Goal: Task Accomplishment & Management: Manage account settings

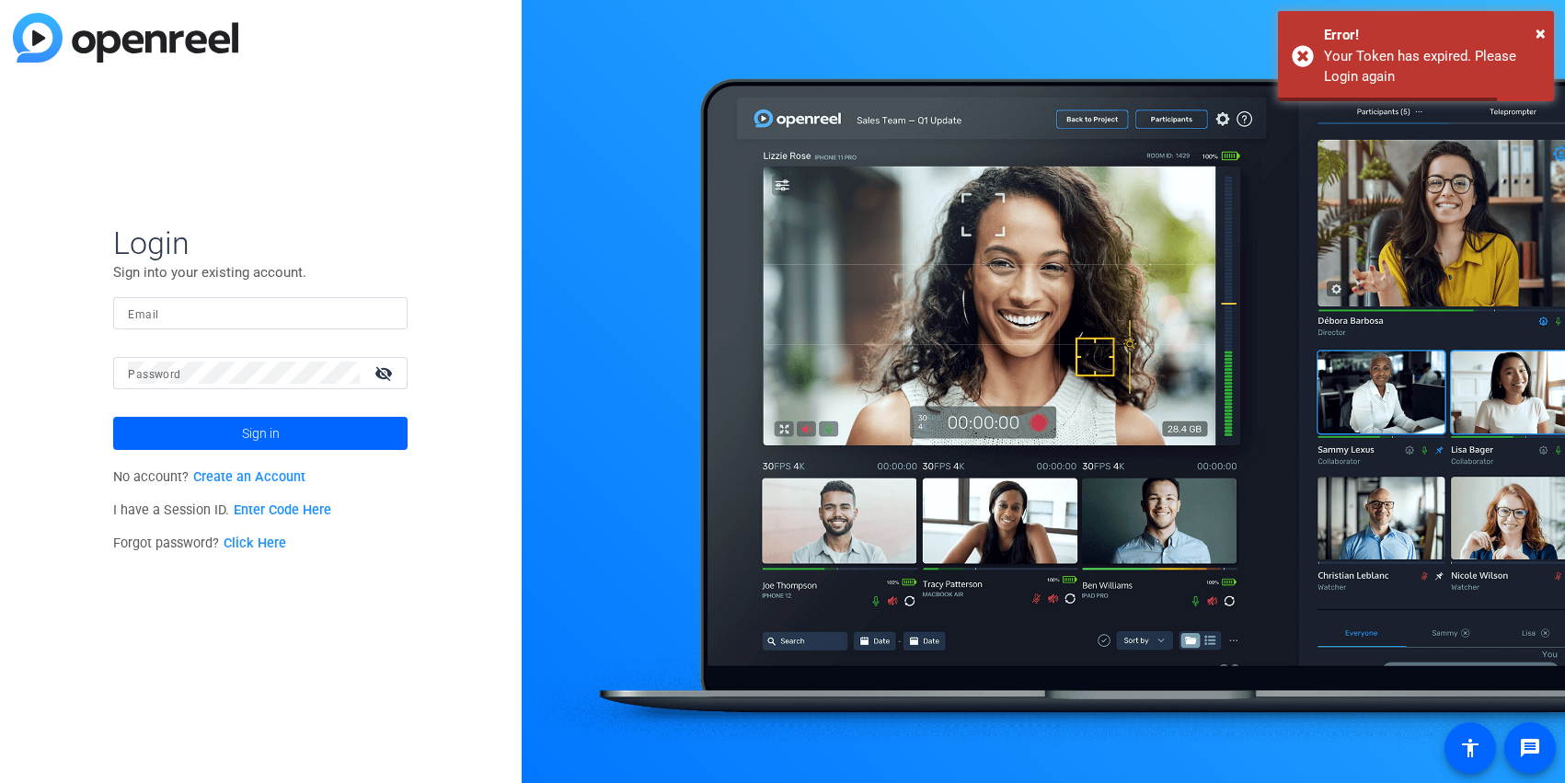
click at [279, 318] on input "Email" at bounding box center [260, 313] width 265 height 22
type input "[PERSON_NAME][EMAIL_ADDRESS][PERSON_NAME][PERSON_NAME][DOMAIN_NAME]"
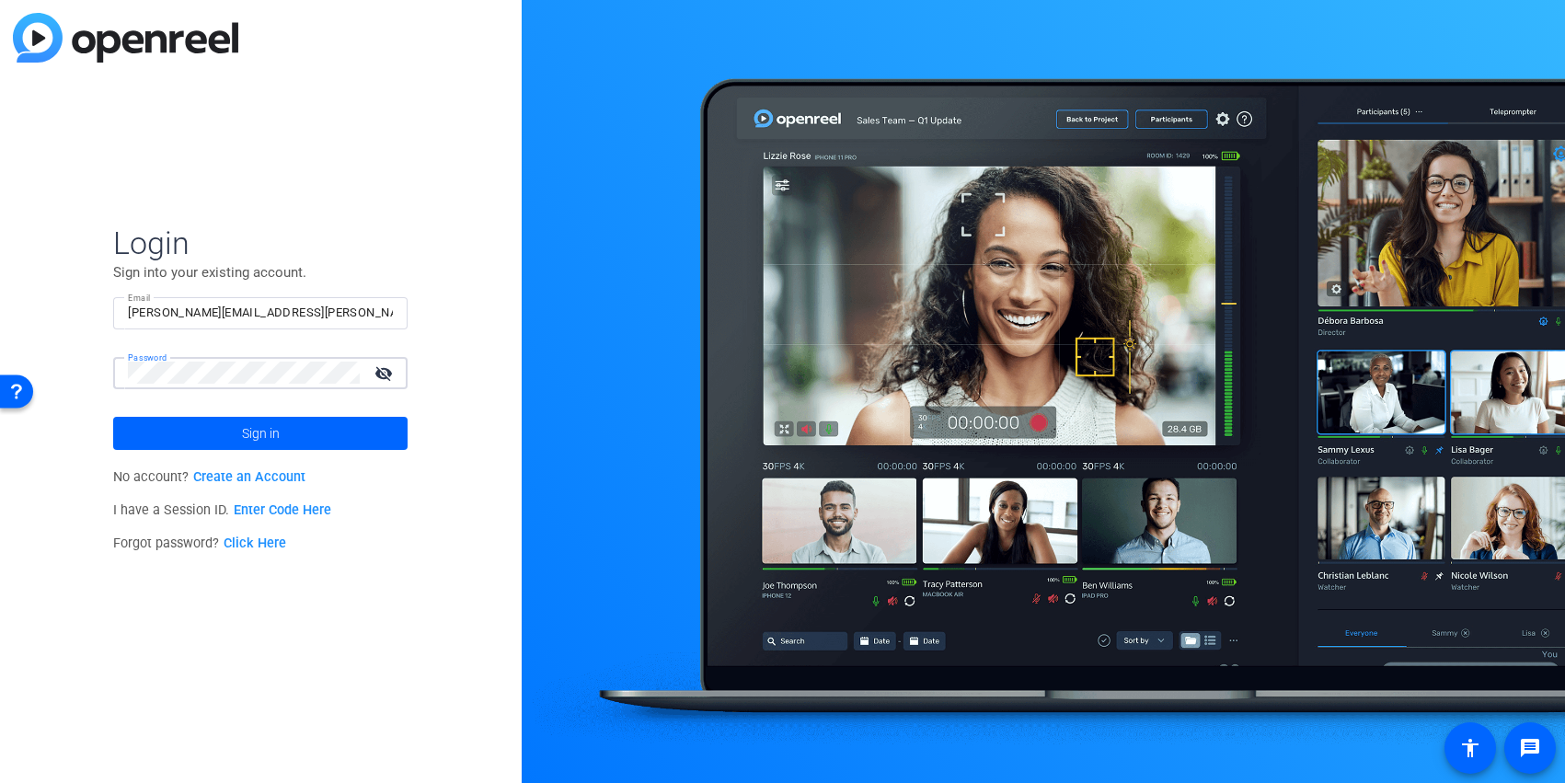
click at [113, 417] on button "Sign in" at bounding box center [260, 433] width 294 height 33
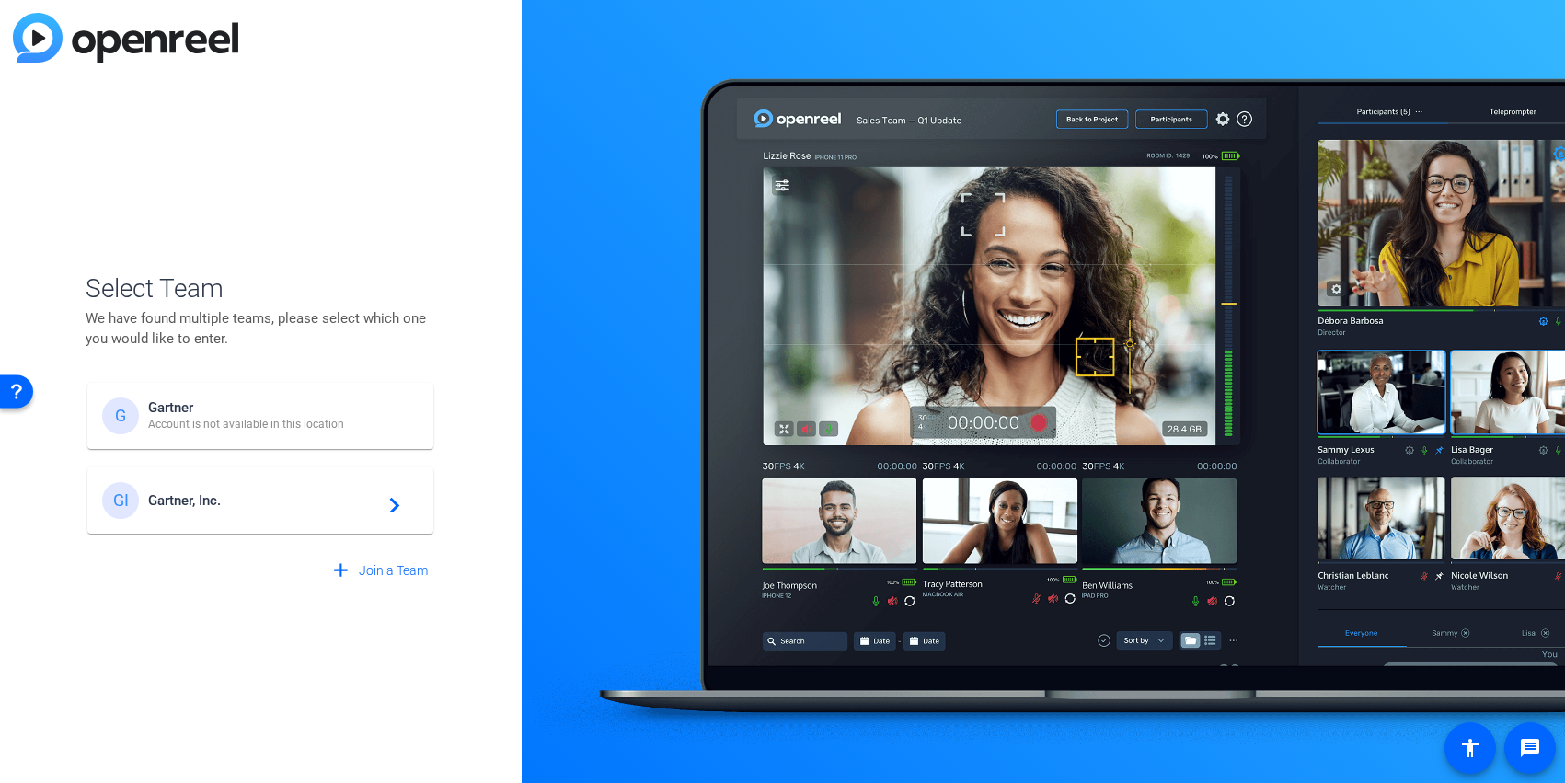
click at [253, 504] on span "Gartner, Inc." at bounding box center [263, 500] width 230 height 17
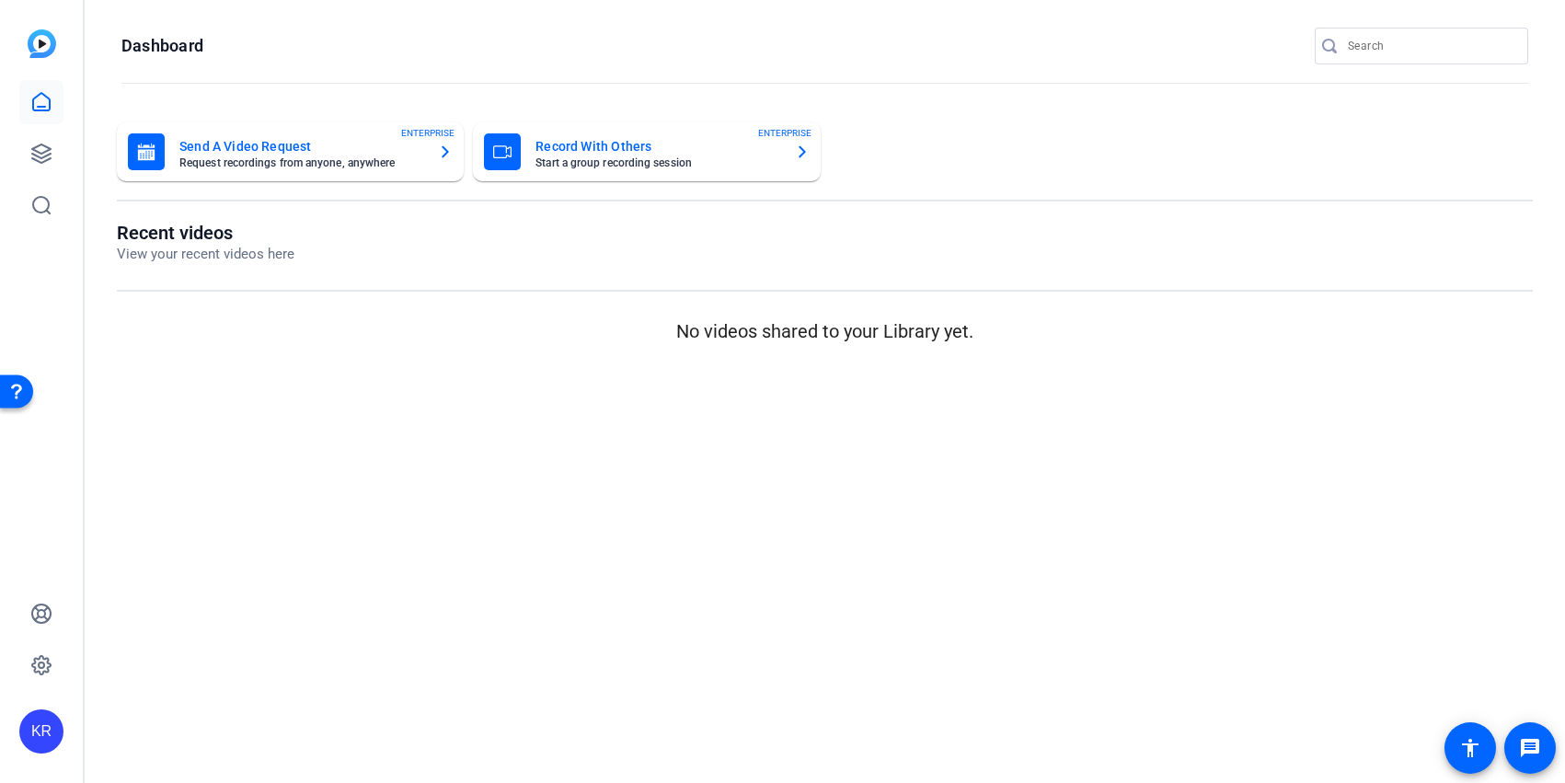
click at [41, 730] on div "KR" at bounding box center [41, 731] width 44 height 44
click at [45, 661] on div at bounding box center [782, 391] width 1565 height 783
click at [39, 663] on icon at bounding box center [42, 665] width 6 height 6
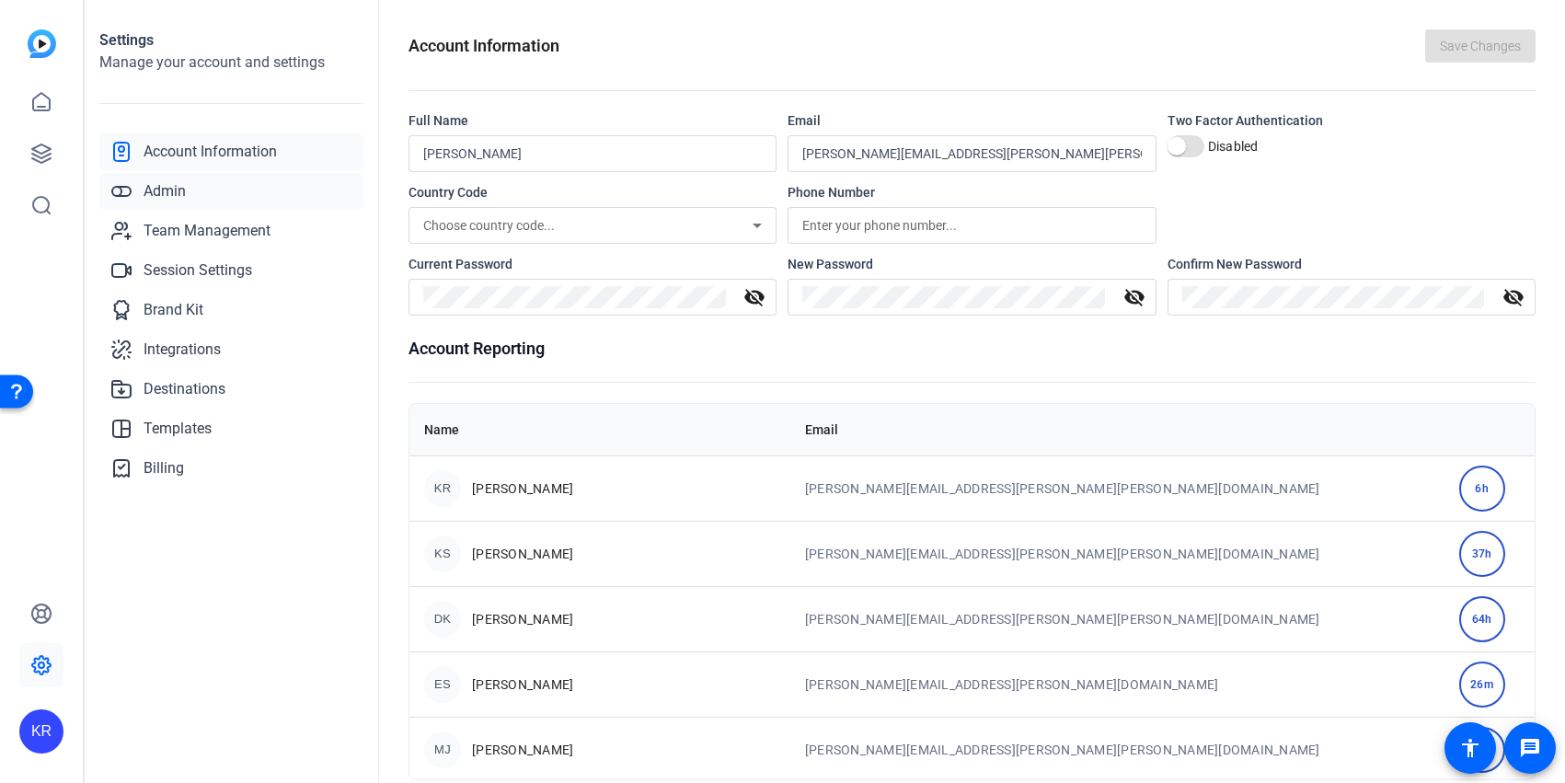
click at [203, 196] on link "Admin" at bounding box center [231, 191] width 264 height 37
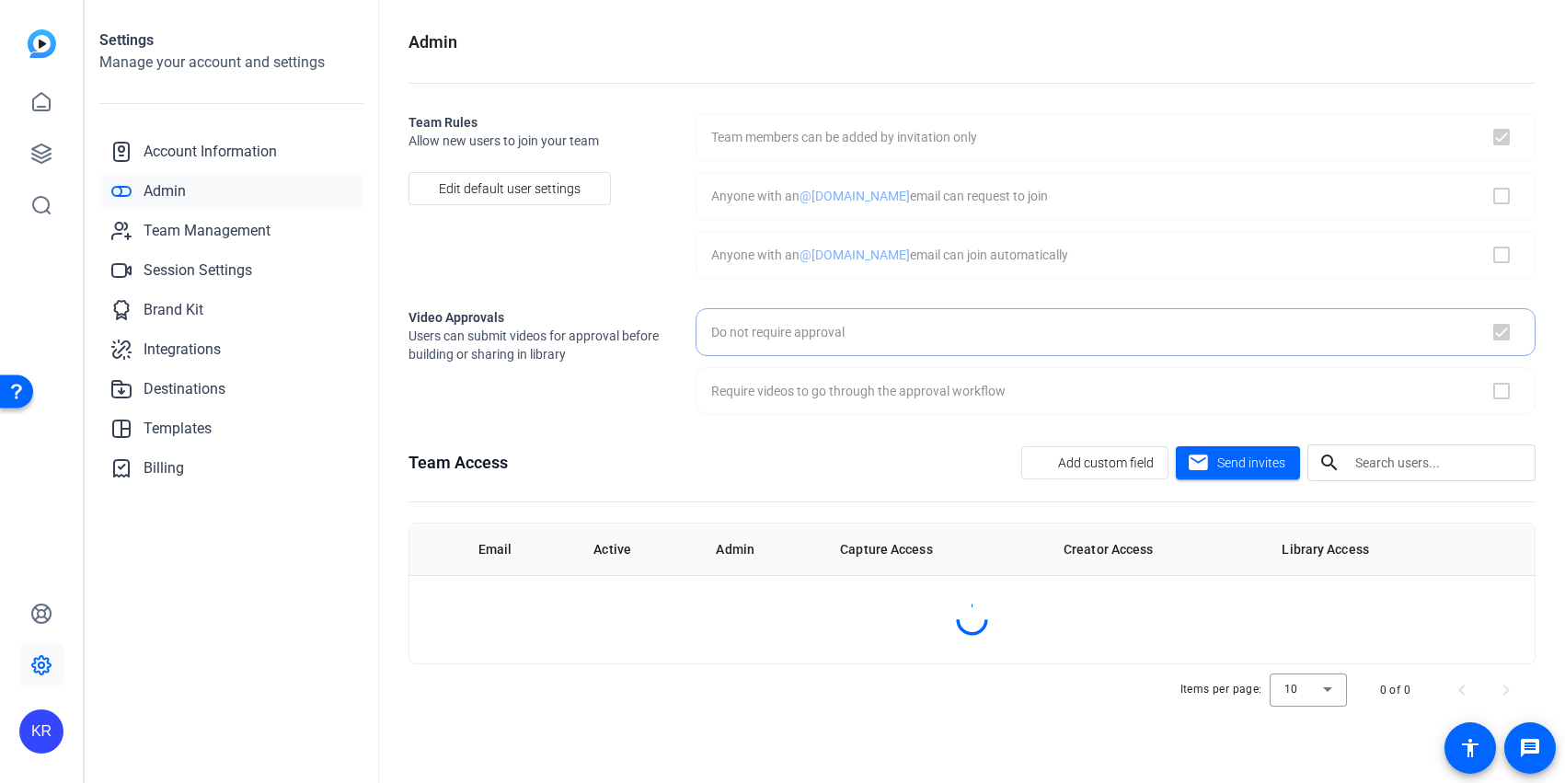
checkbox input "true"
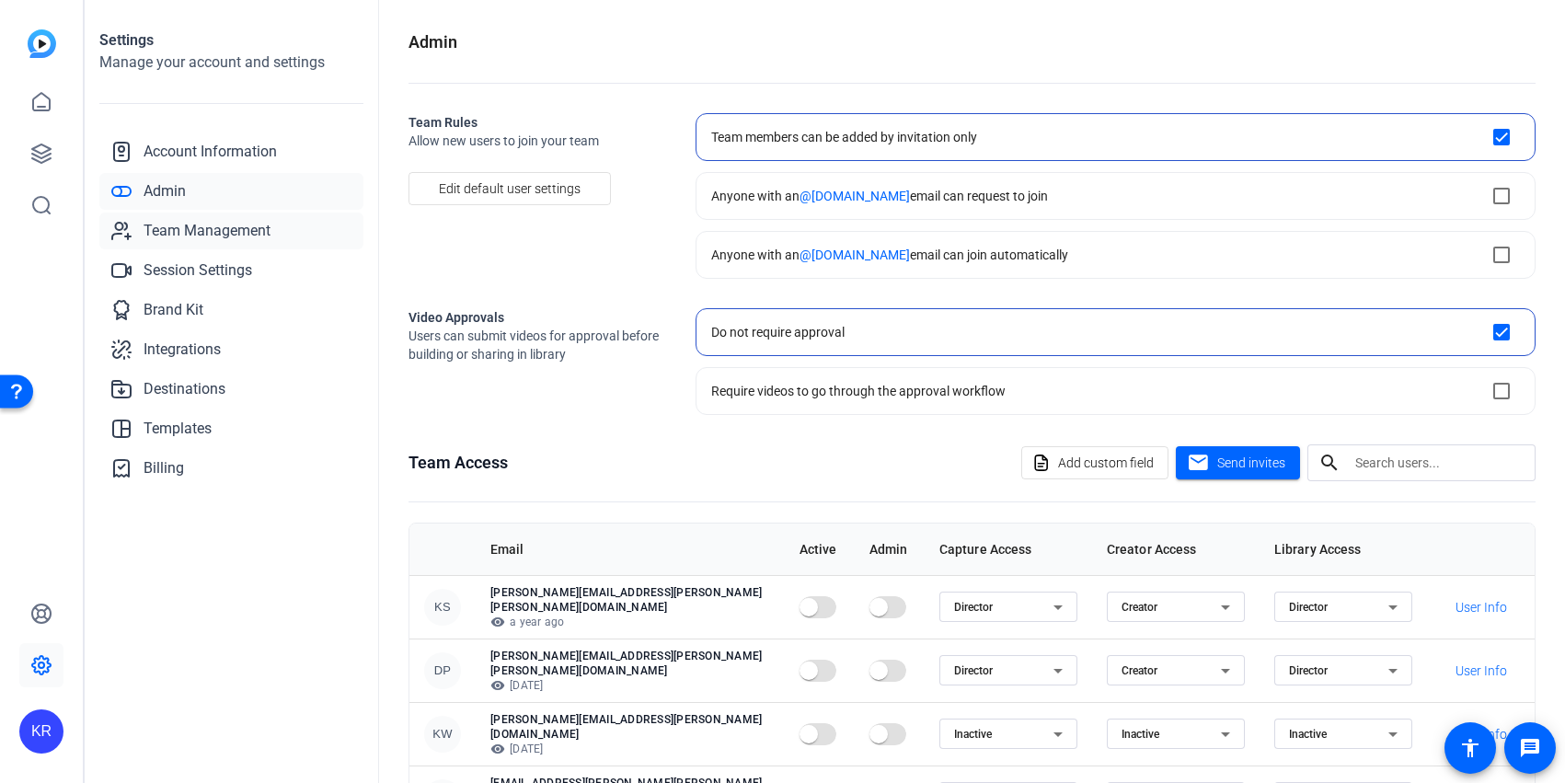
click at [187, 235] on span "Team Management" at bounding box center [207, 231] width 127 height 22
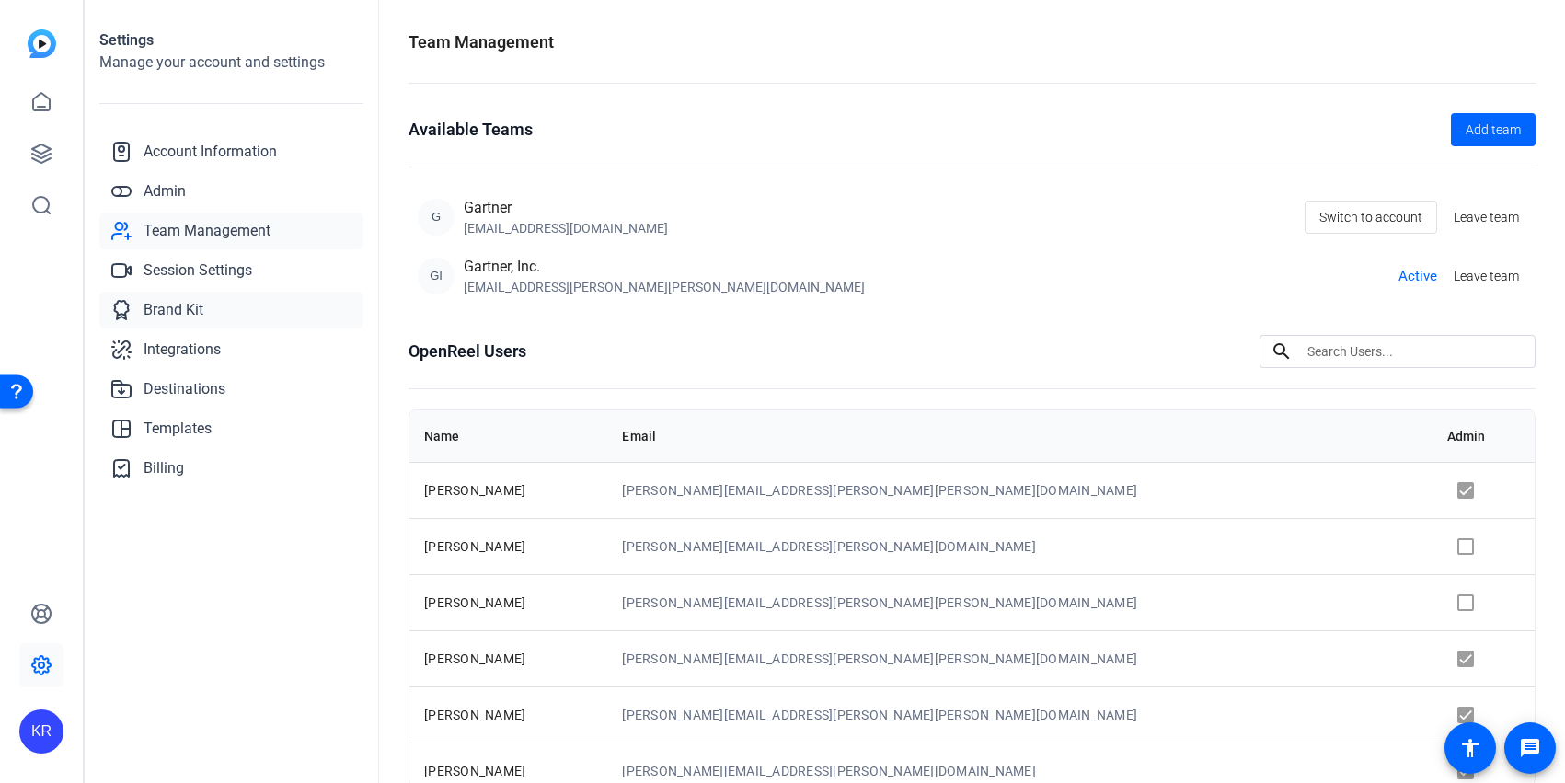
click at [211, 305] on link "Brand Kit" at bounding box center [231, 310] width 264 height 37
click at [201, 311] on span "Brand Kit" at bounding box center [174, 310] width 60 height 22
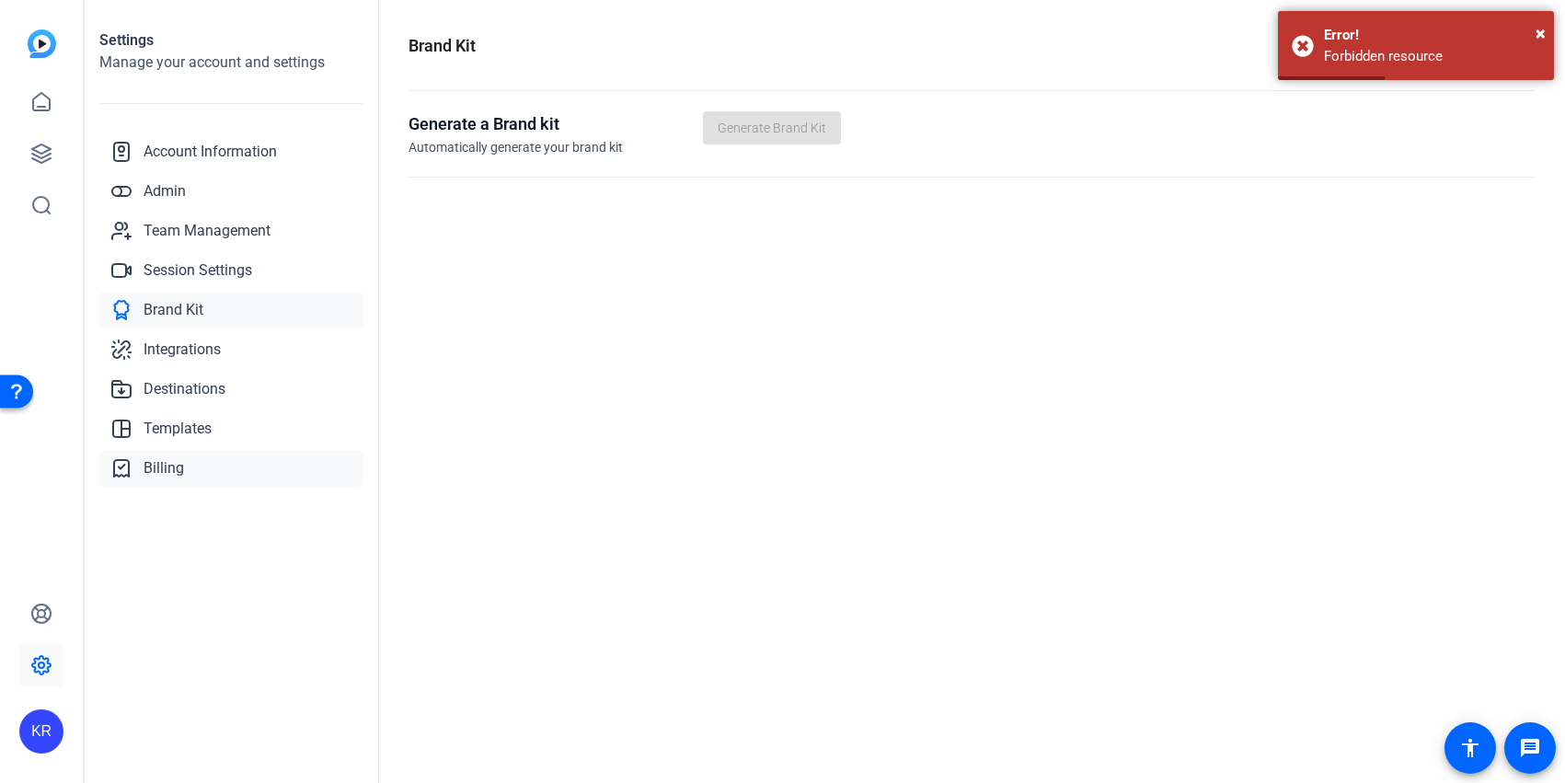
click at [195, 465] on link "Billing" at bounding box center [231, 468] width 264 height 37
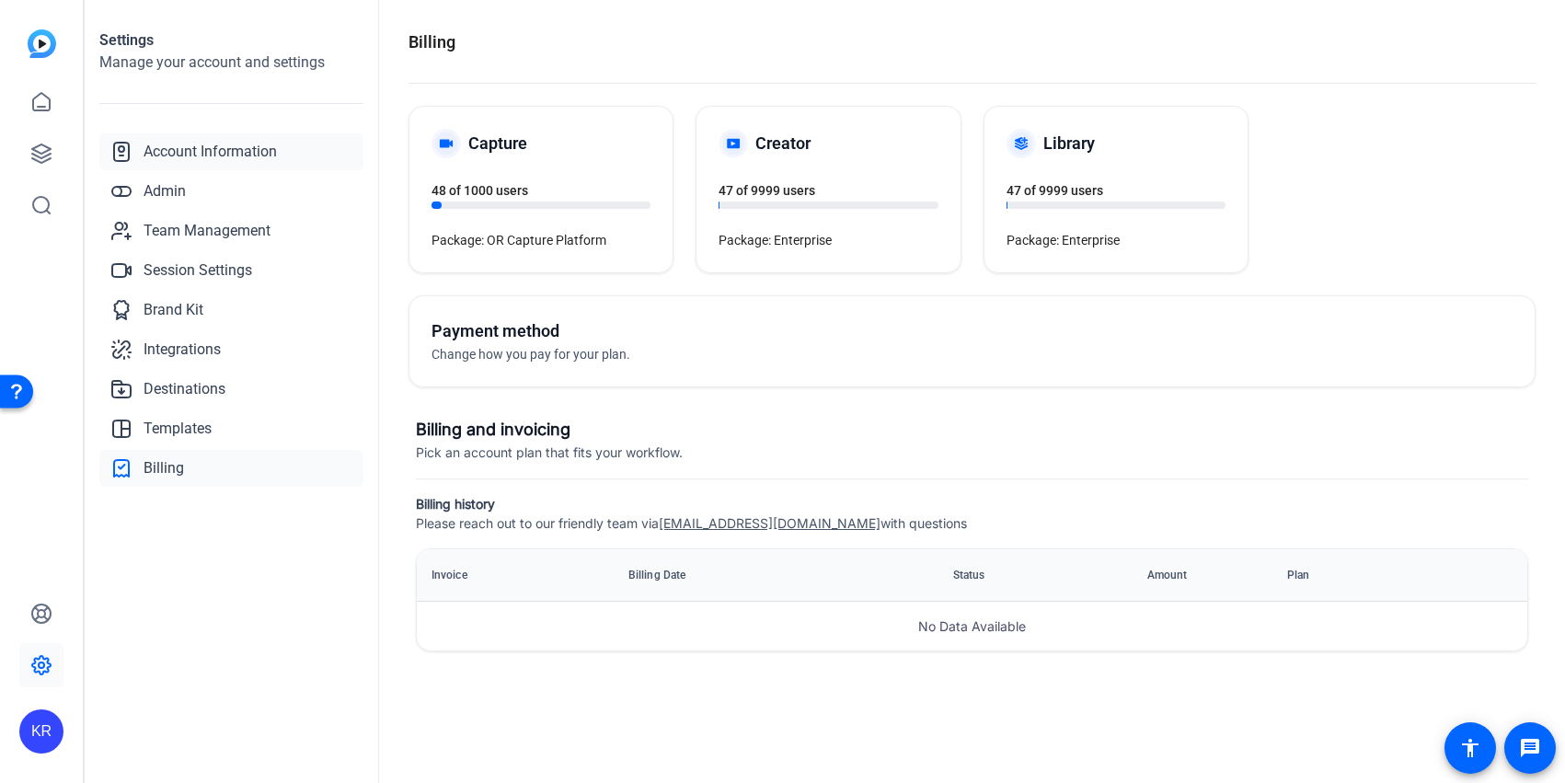
click at [201, 156] on span "Account Information" at bounding box center [210, 152] width 133 height 22
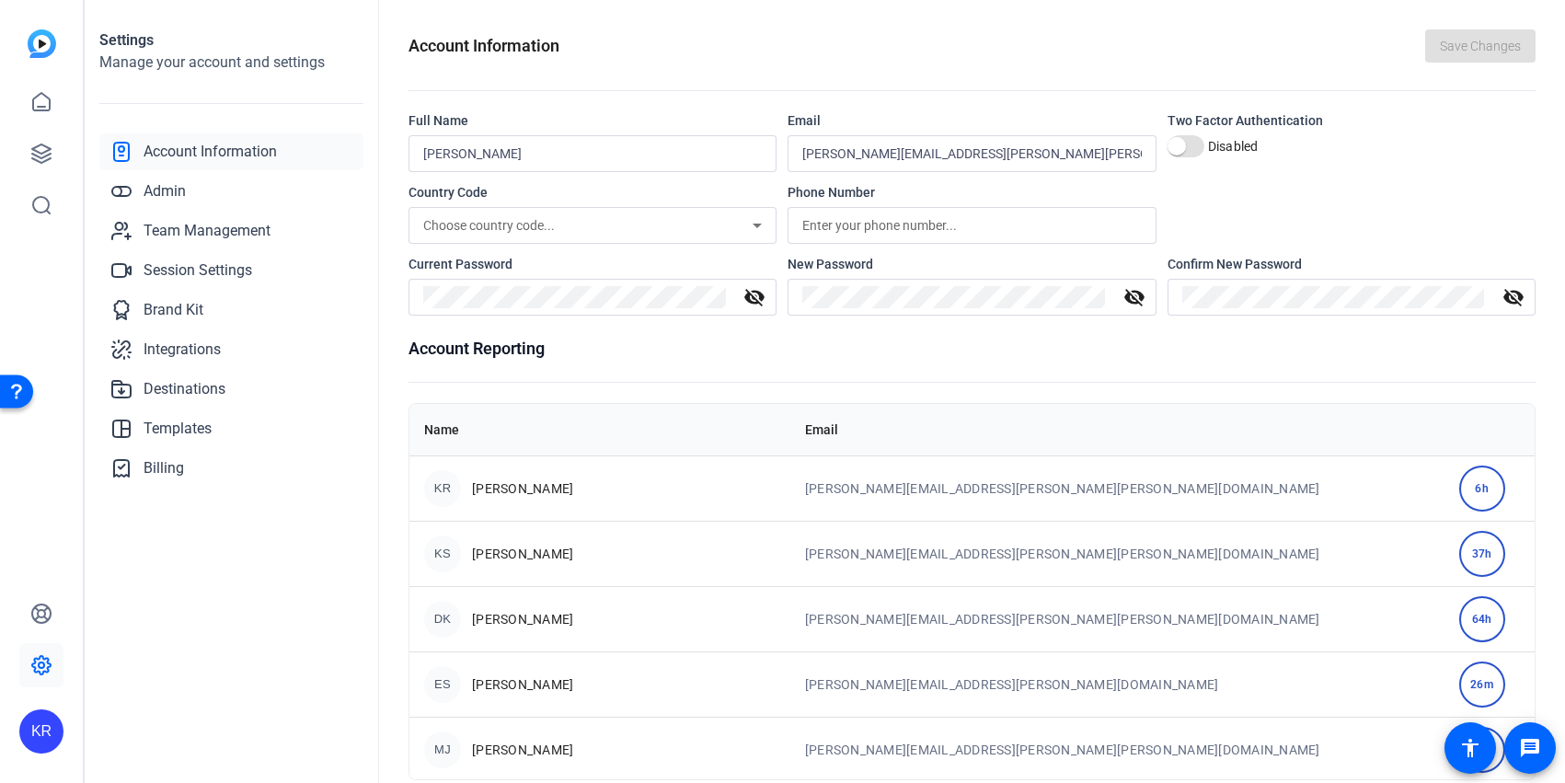
click at [1459, 487] on div "6h" at bounding box center [1482, 489] width 46 height 46
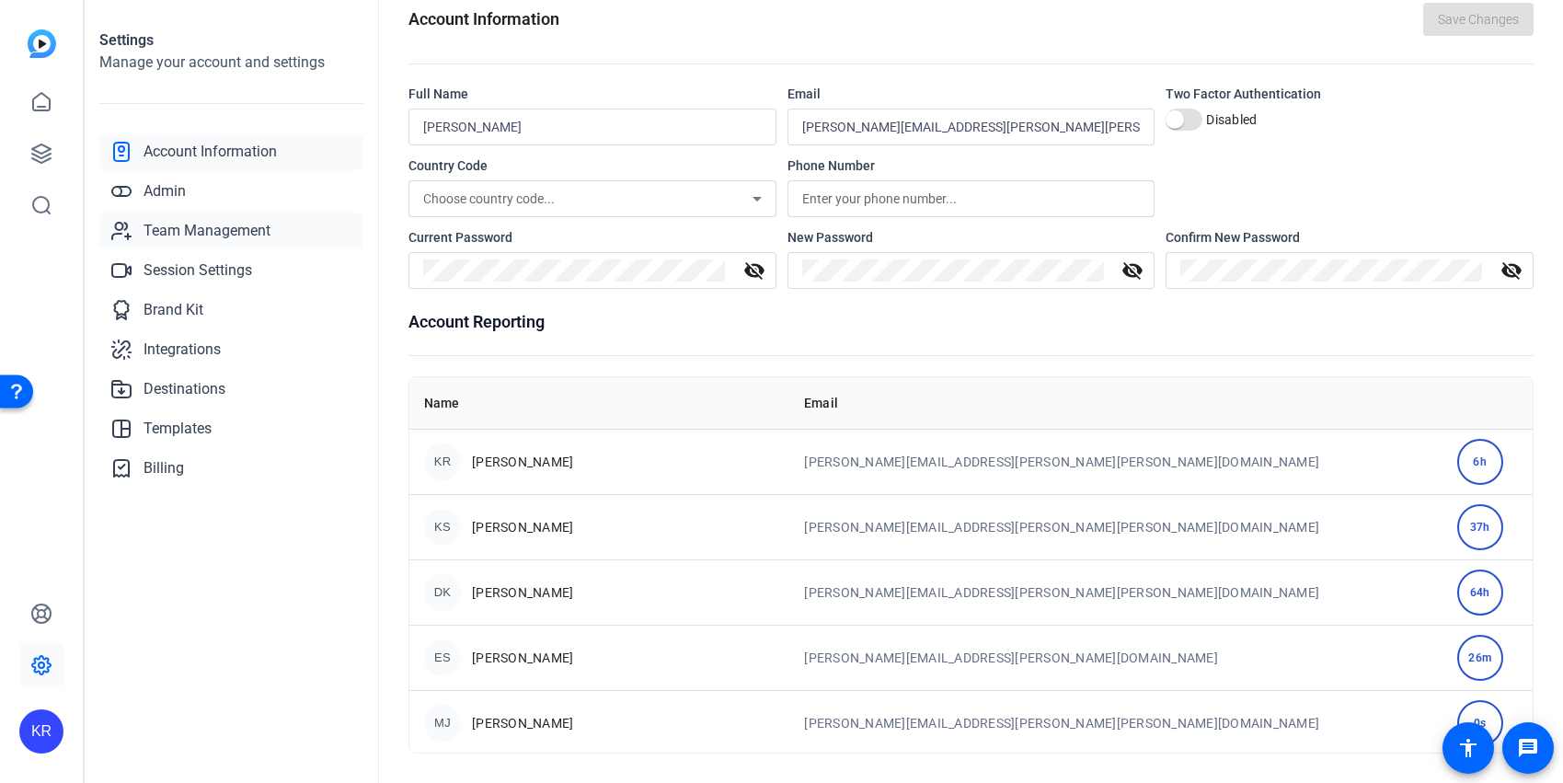
click at [207, 230] on span "Team Management" at bounding box center [207, 231] width 127 height 22
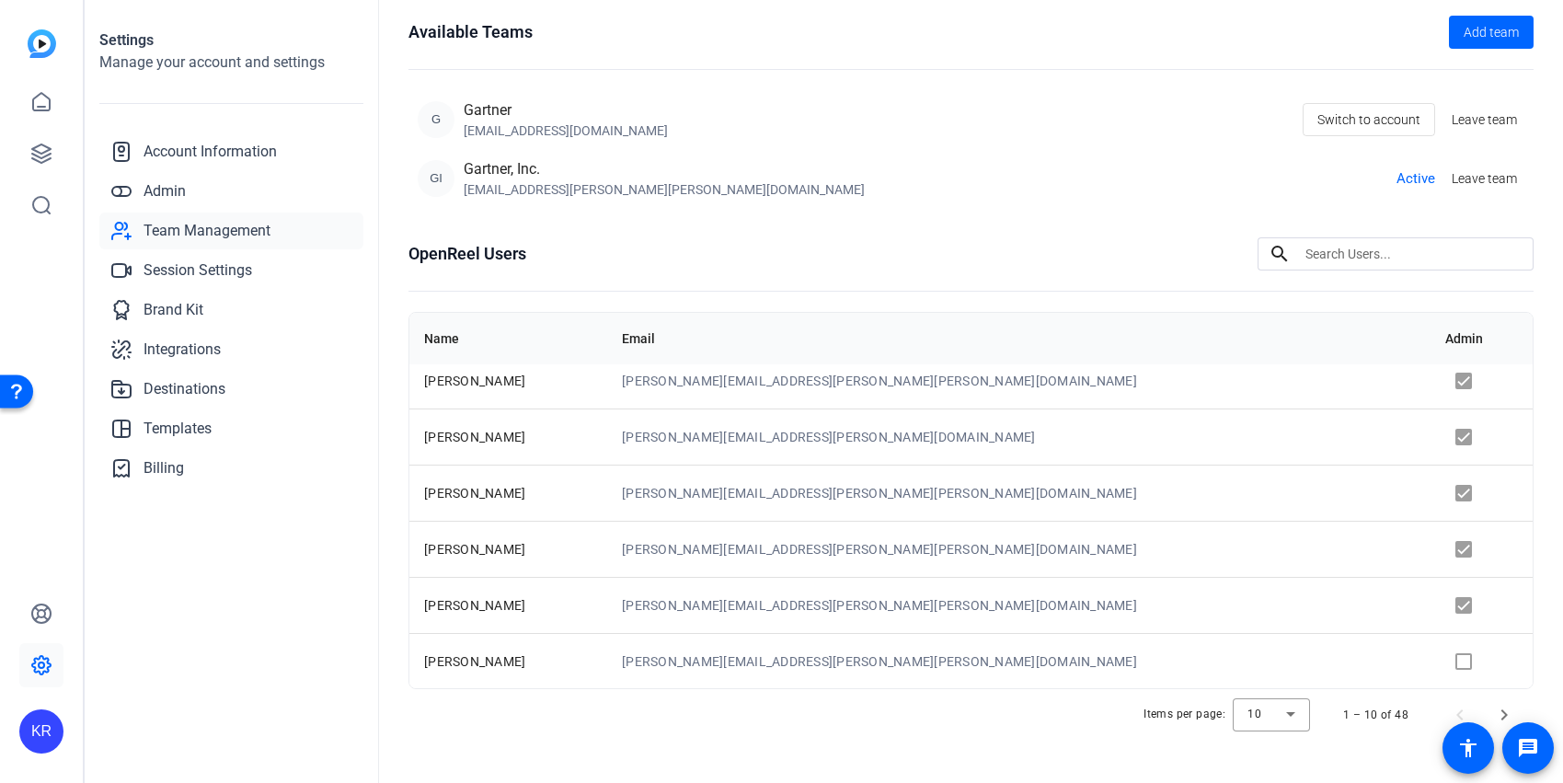
scroll to position [112, 0]
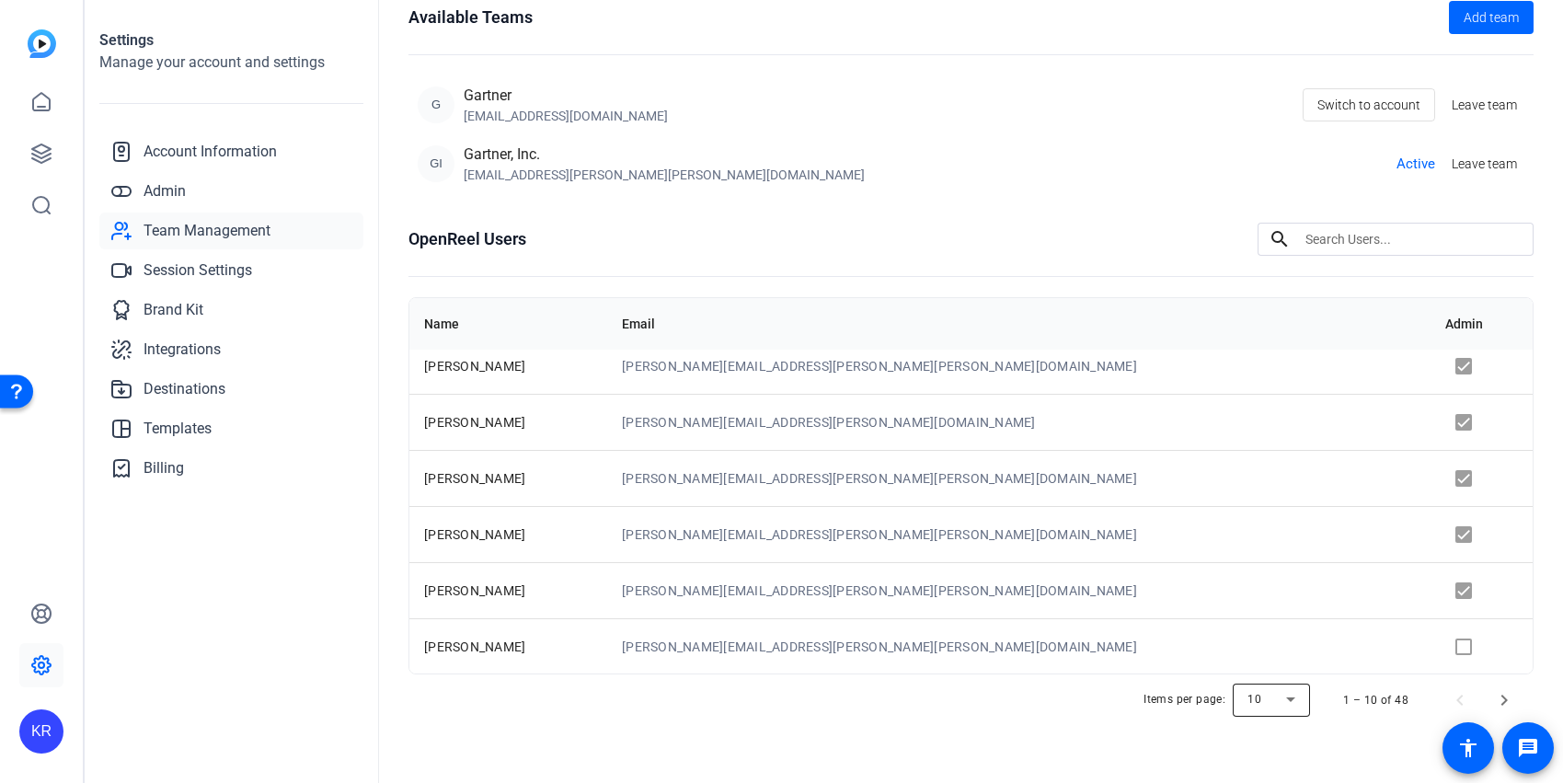
click at [1278, 695] on div at bounding box center [1271, 700] width 77 height 44
click at [1261, 657] on mat-option "100" at bounding box center [1263, 661] width 77 height 29
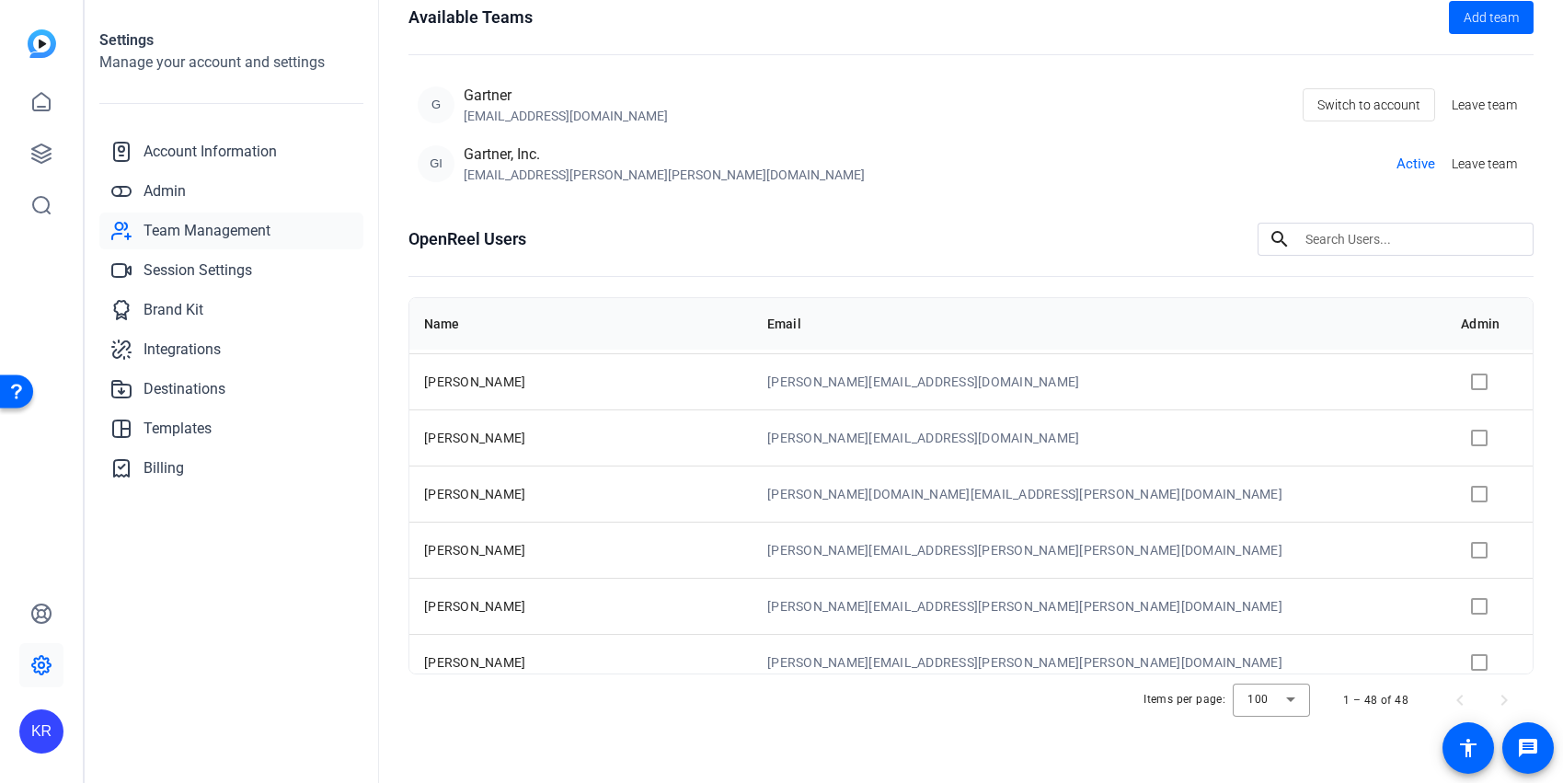
scroll to position [2369, 0]
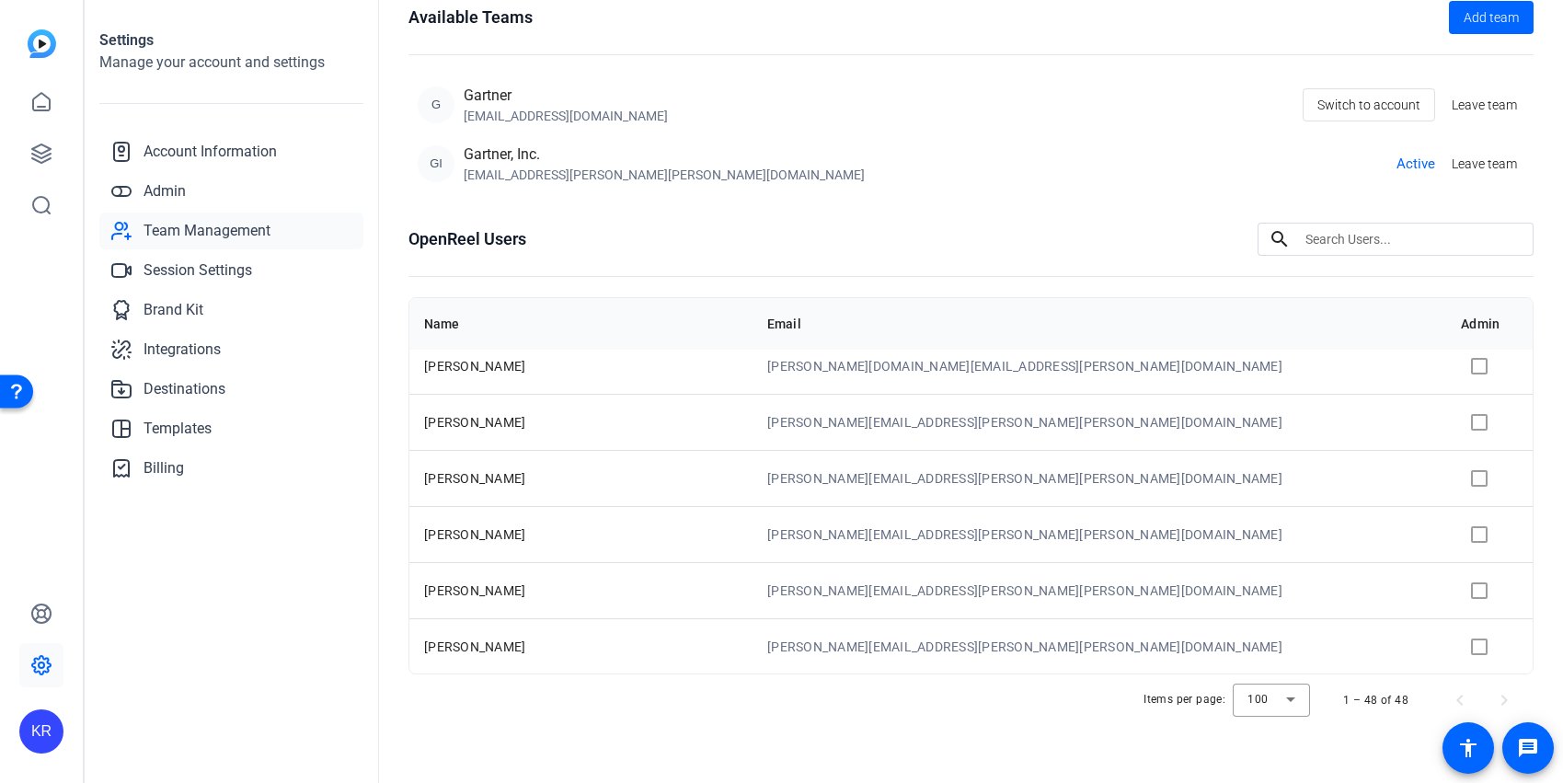
drag, startPoint x: 420, startPoint y: 375, endPoint x: 865, endPoint y: 730, distance: 568.3
click at [865, 730] on openreel-team-management "Team Management Available Teams Add team G Gartner [EMAIL_ADDRESS][DOMAIN_NAME]…" at bounding box center [970, 335] width 1125 height 836
click at [922, 707] on div "Items per page: 100 1 – 48 of 48" at bounding box center [970, 700] width 1125 height 52
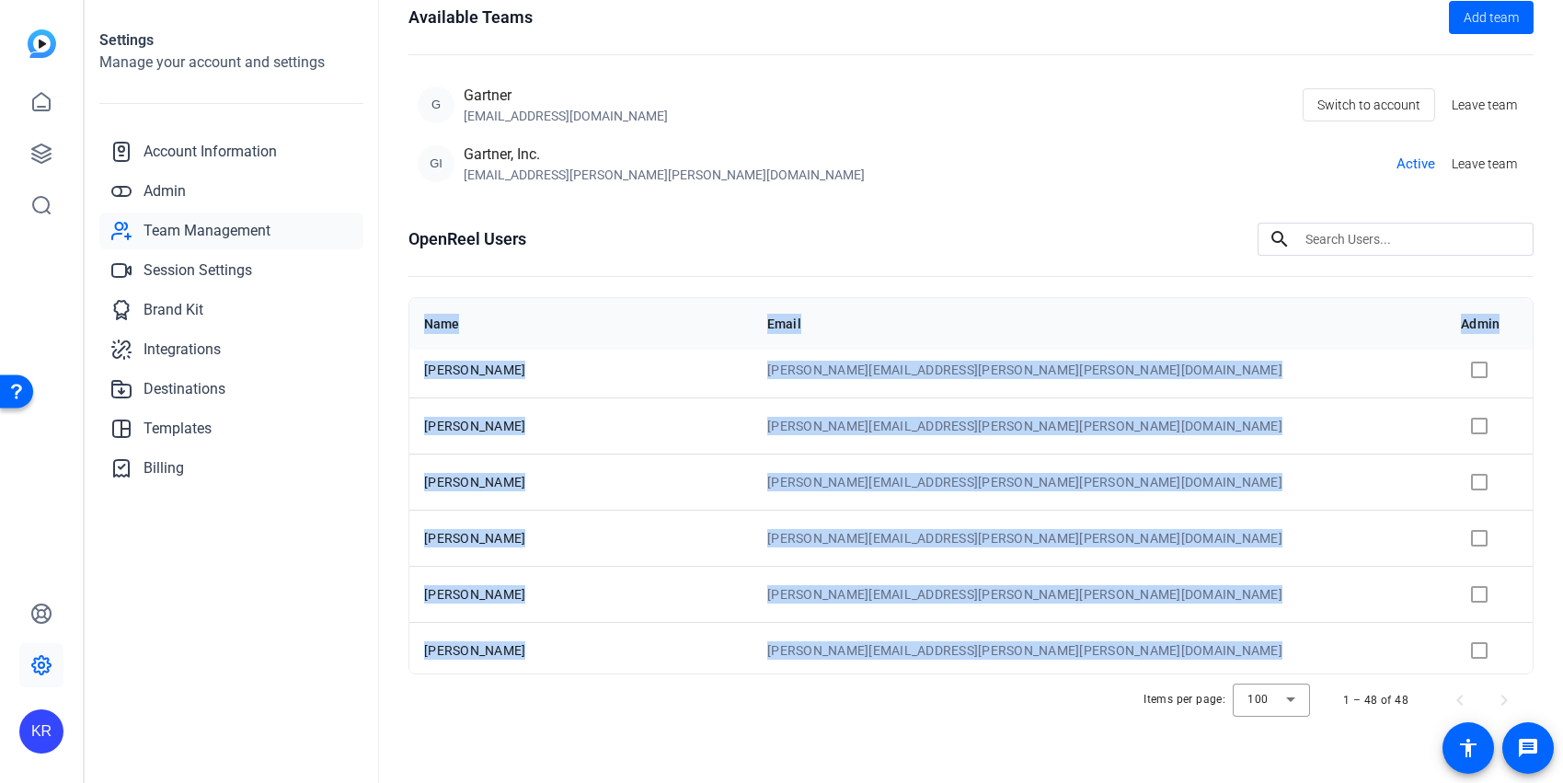
scroll to position [1712, 0]
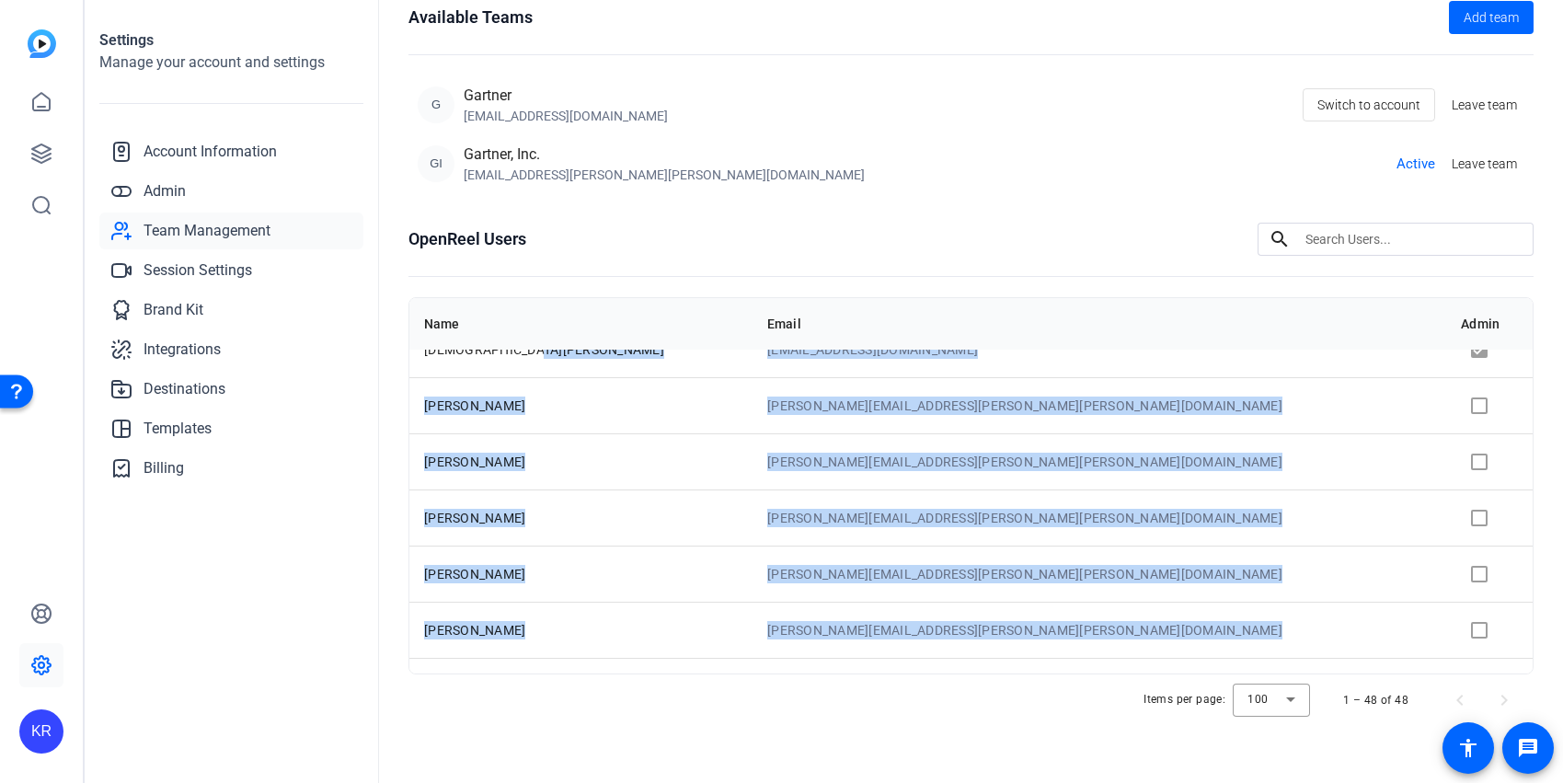
drag, startPoint x: 1022, startPoint y: 646, endPoint x: 431, endPoint y: 376, distance: 650.1
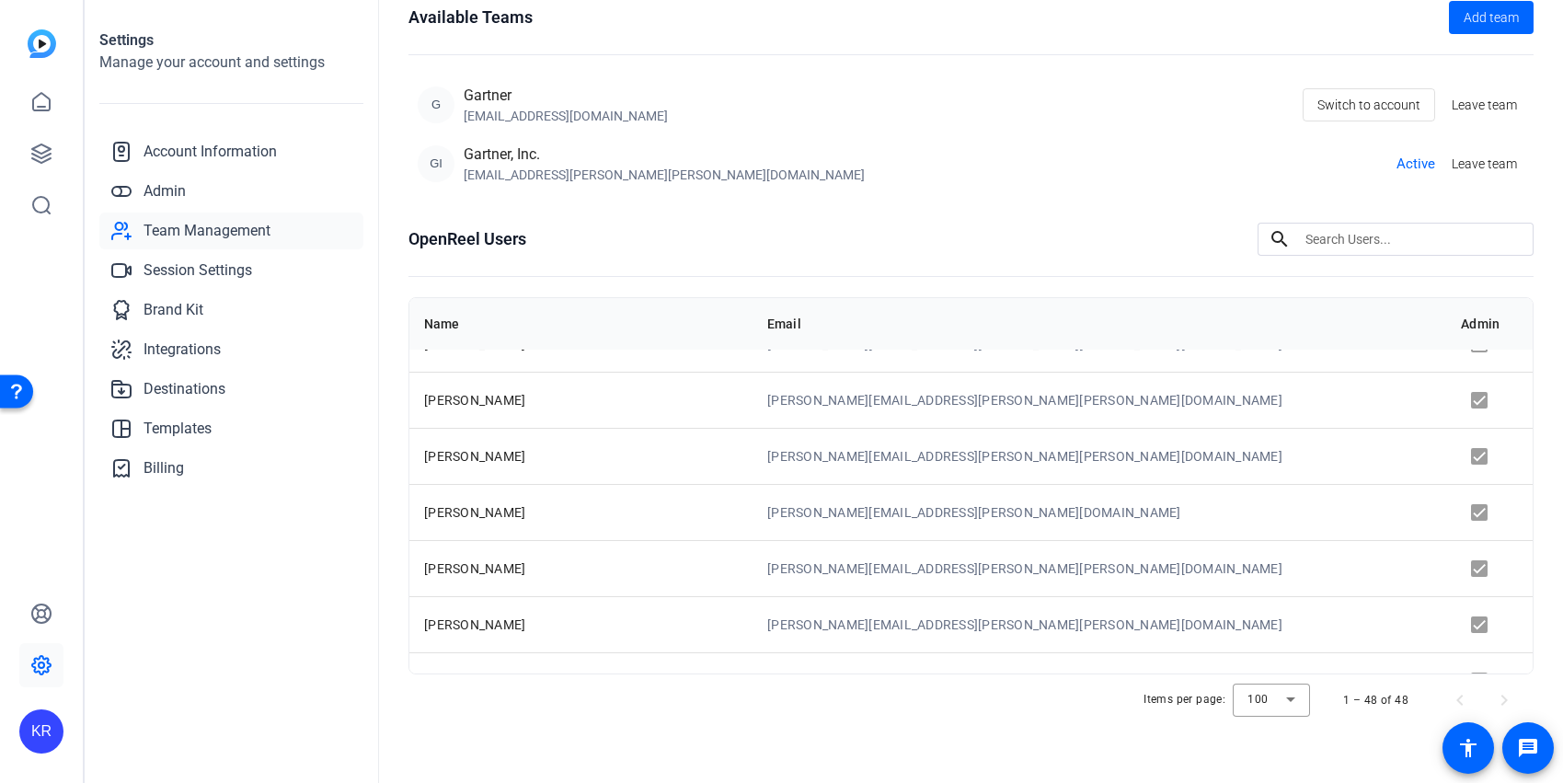
scroll to position [0, 0]
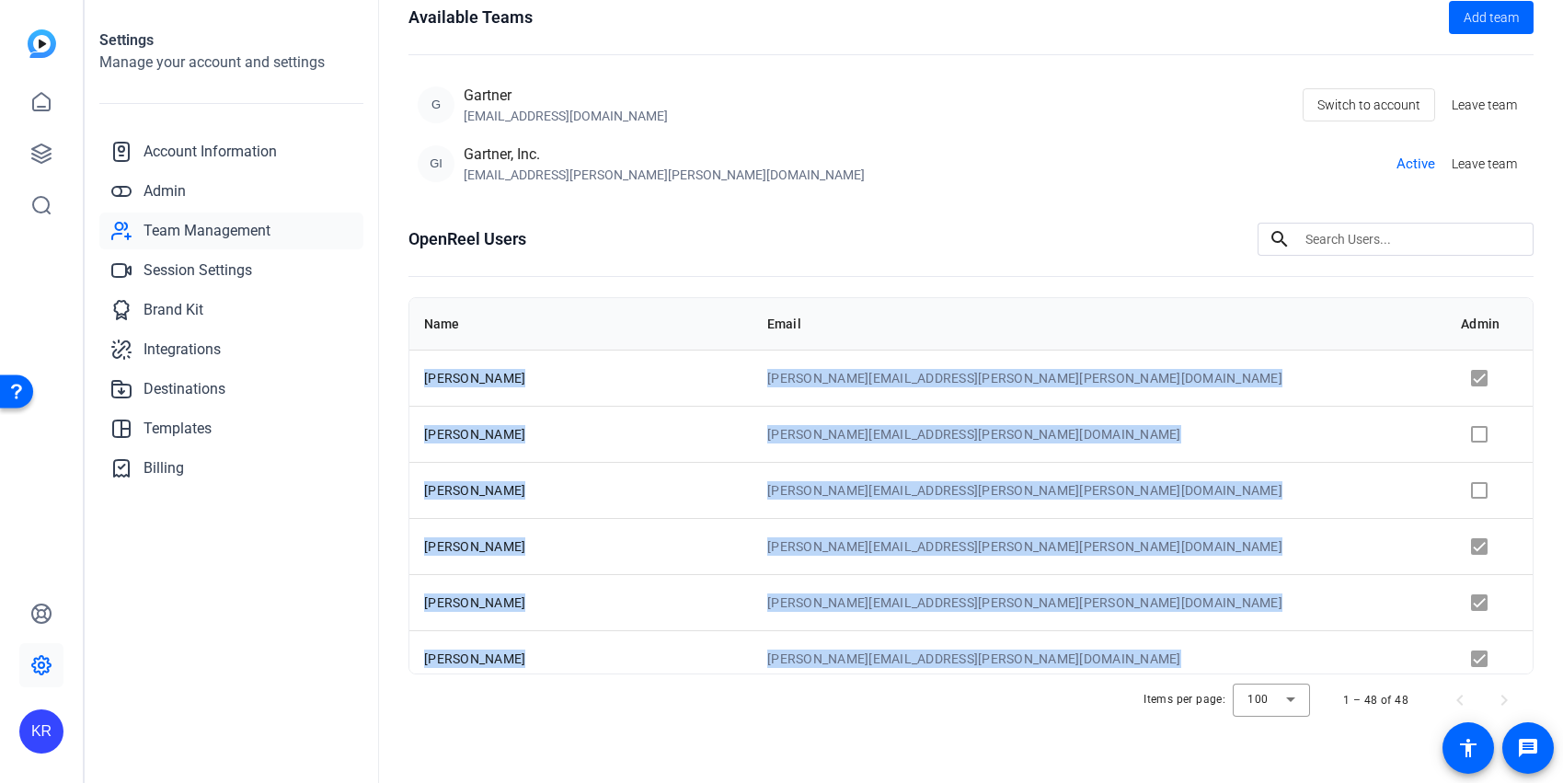
click at [425, 375] on span "[PERSON_NAME]" at bounding box center [474, 378] width 101 height 15
copy tbody "Lorem Ipsu dolor.sita@consect.adi Elitsedd Eiusmo temporin.utlabo@etdolor.mag A…"
click at [1370, 113] on span "Switch to account" at bounding box center [1368, 104] width 103 height 35
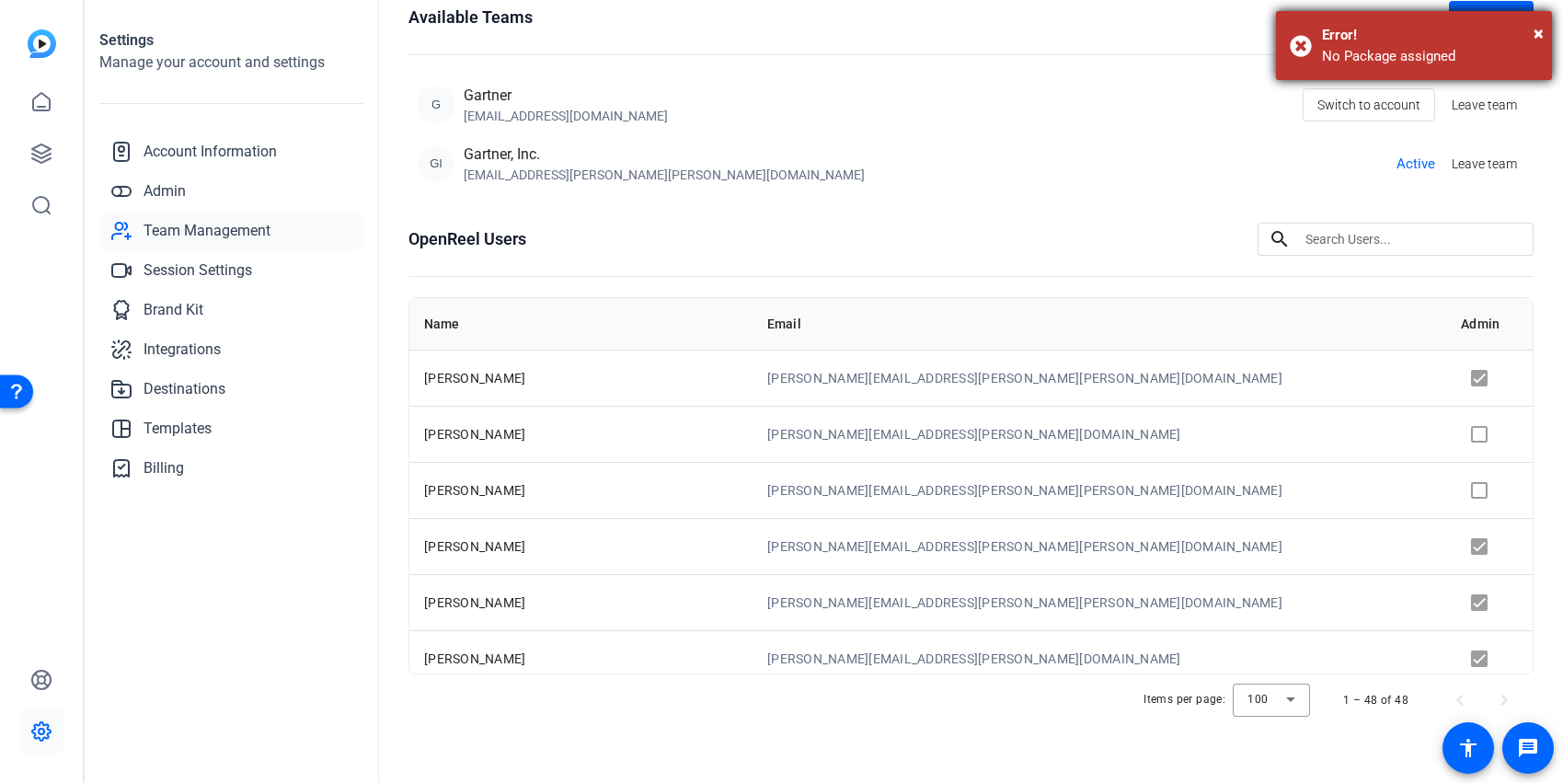
click at [1532, 36] on div "Error!" at bounding box center [1430, 35] width 216 height 21
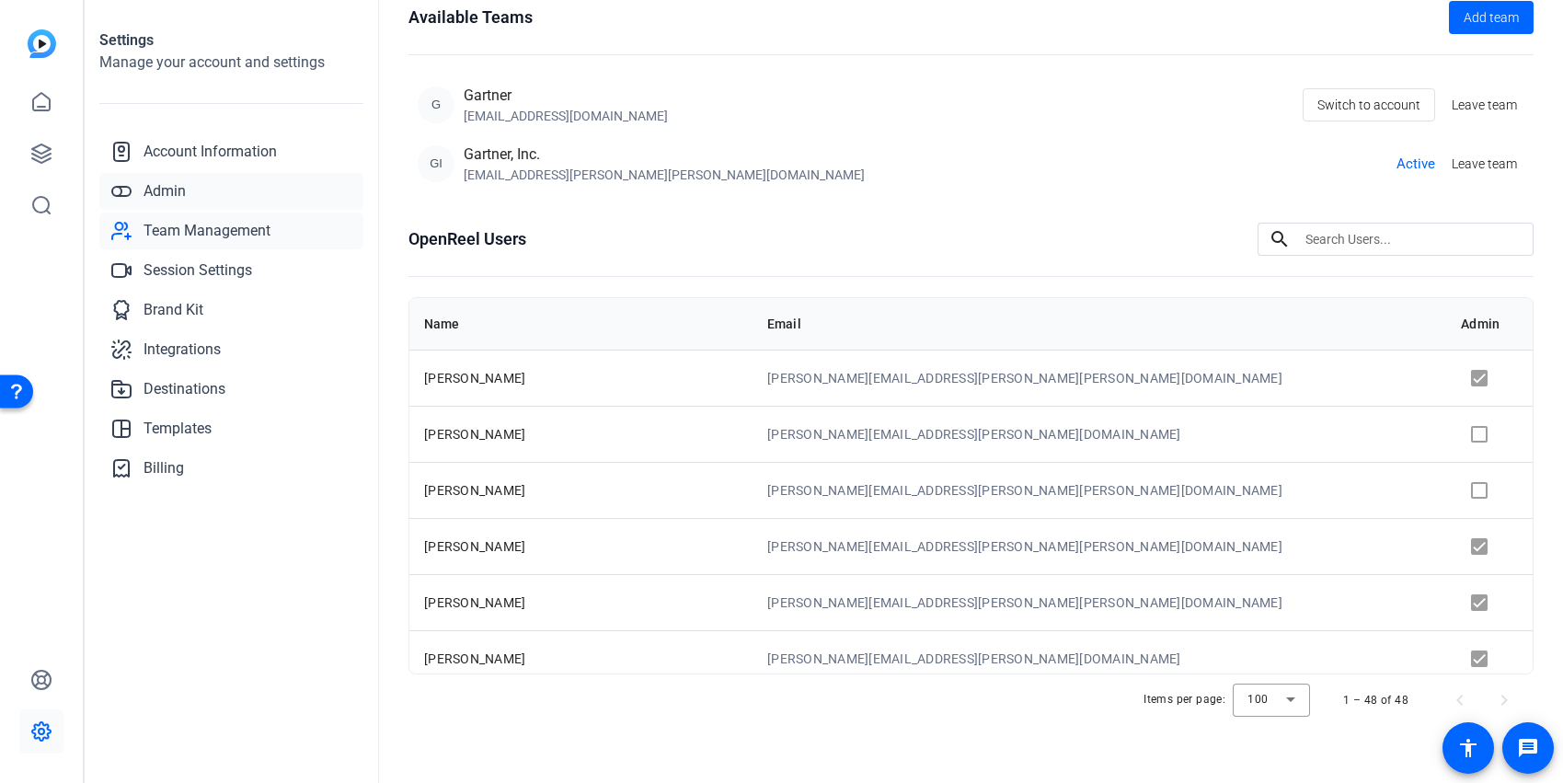
click at [174, 192] on span "Admin" at bounding box center [165, 191] width 42 height 22
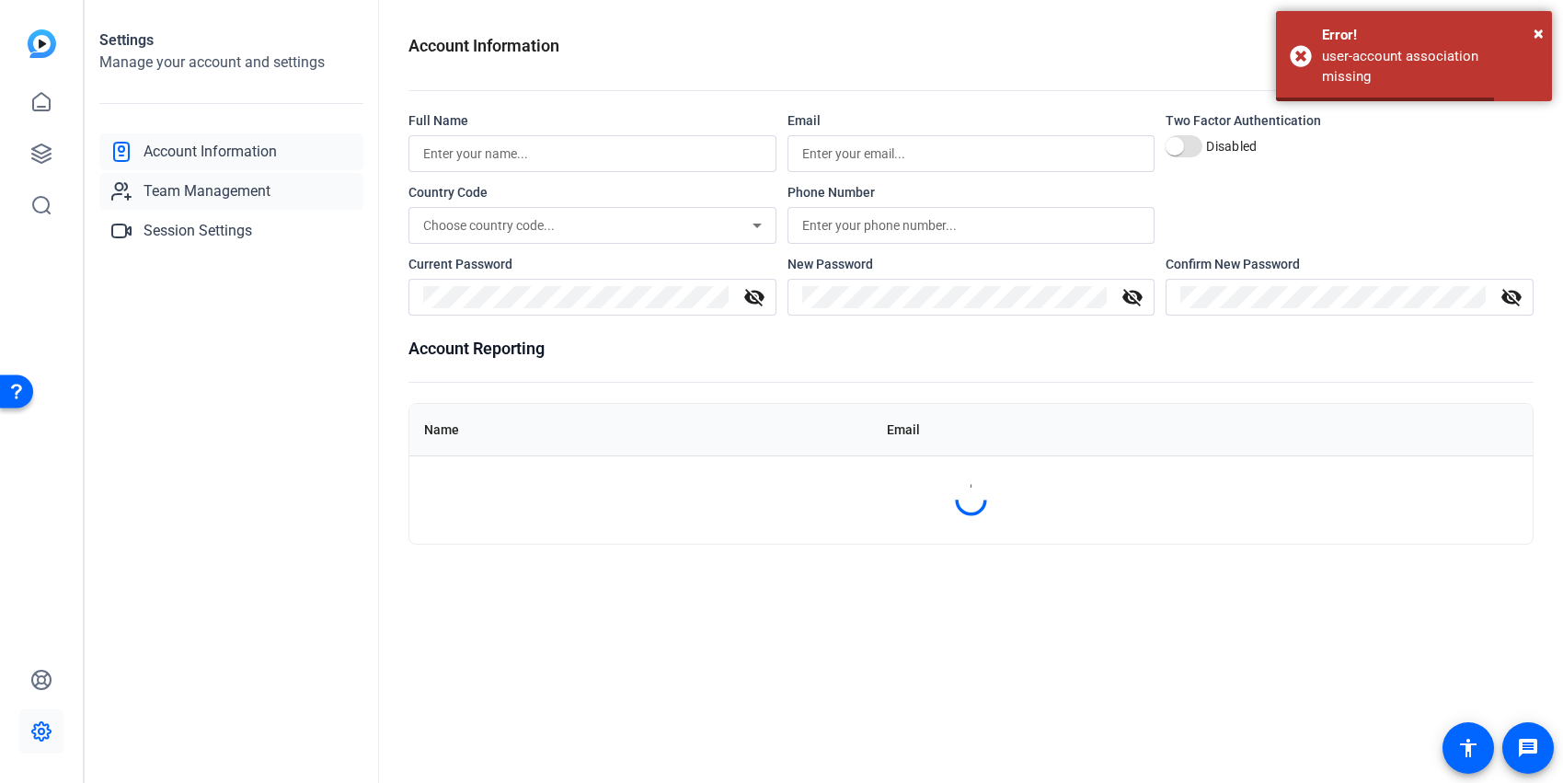
click at [257, 194] on span "Team Management" at bounding box center [207, 191] width 127 height 22
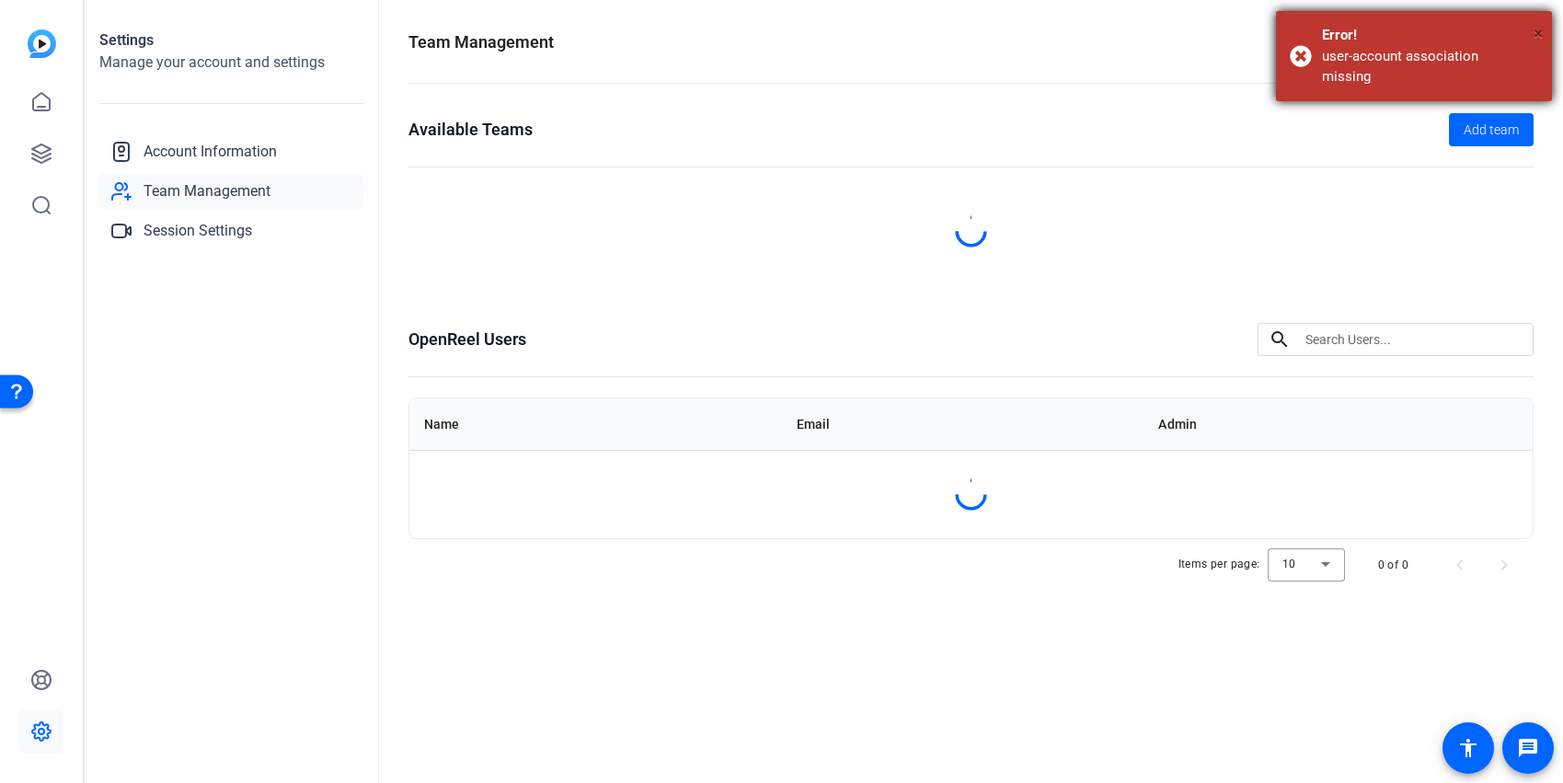
click at [1536, 34] on span "×" at bounding box center [1539, 33] width 10 height 22
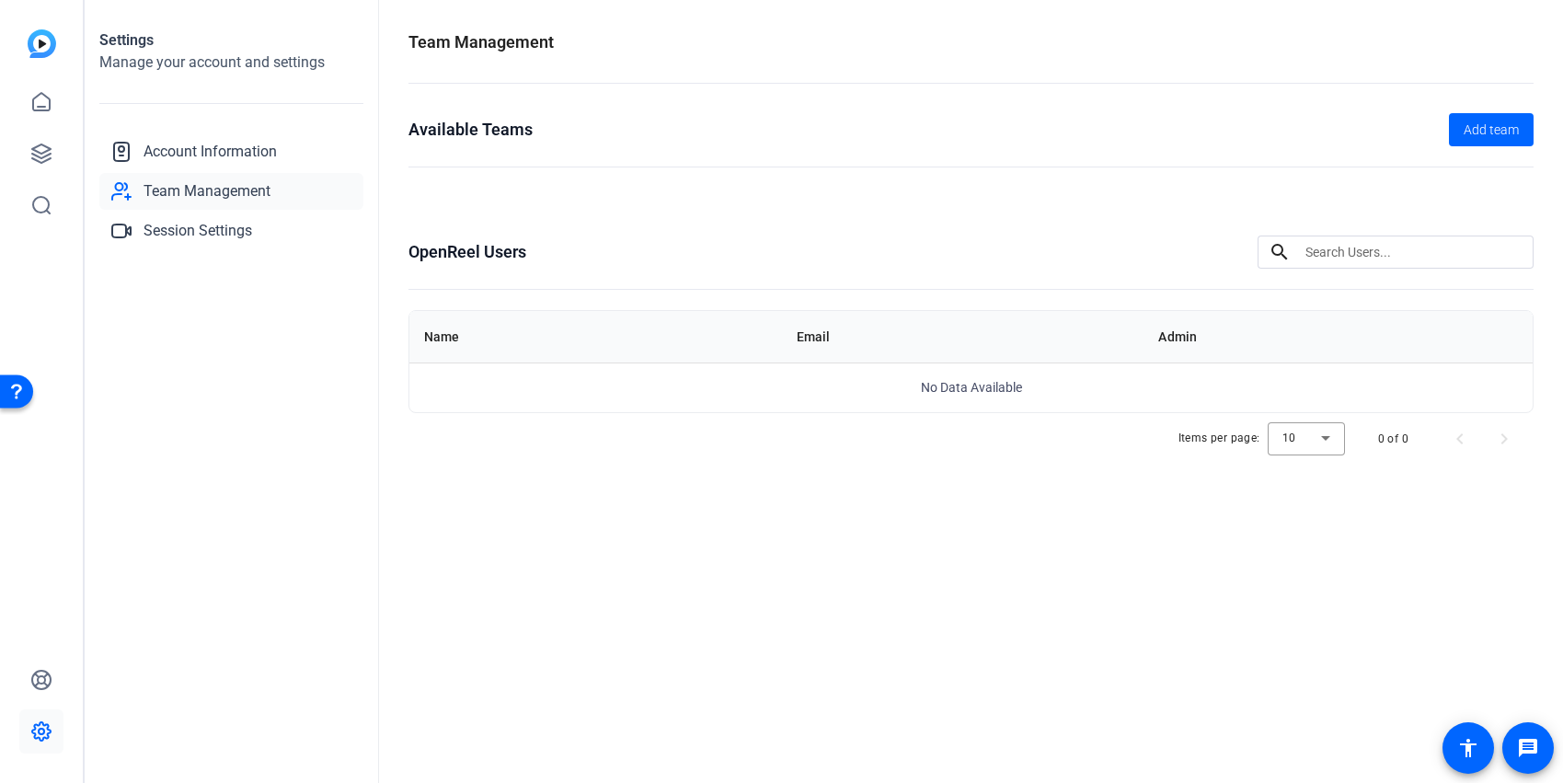
click at [236, 195] on span "Team Management" at bounding box center [207, 191] width 127 height 22
click at [211, 147] on span "Account Information" at bounding box center [210, 152] width 133 height 22
